Goal: Find specific page/section: Find specific page/section

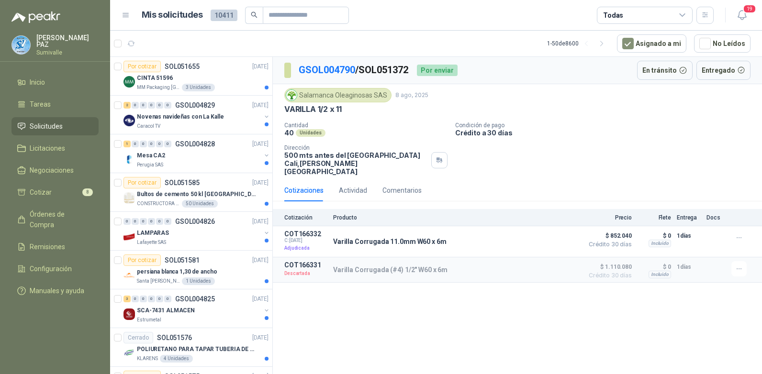
click at [44, 122] on span "Solicitudes" at bounding box center [46, 126] width 33 height 11
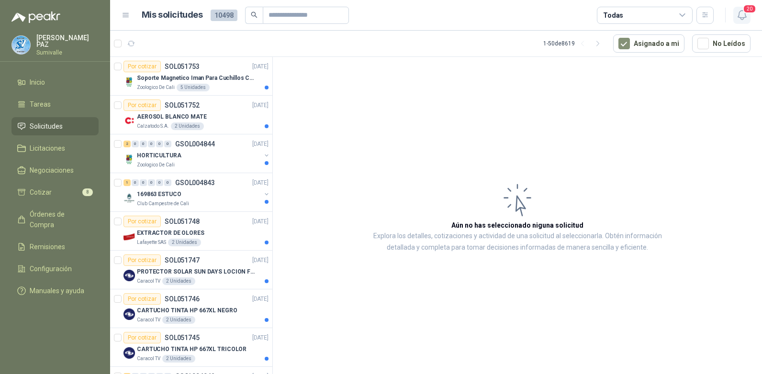
click at [741, 11] on icon "button" at bounding box center [741, 15] width 8 height 9
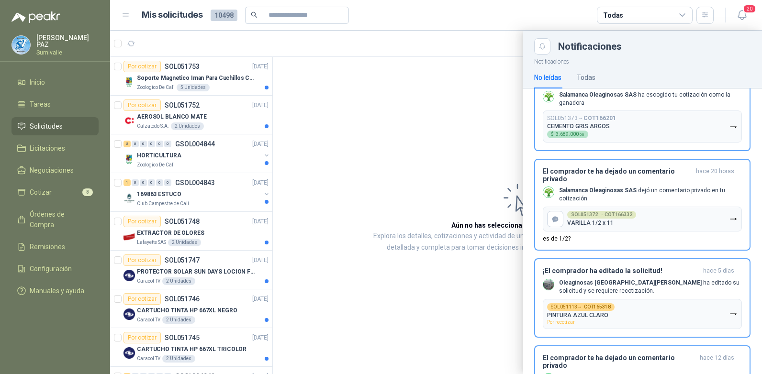
scroll to position [96, 0]
